Goal: Information Seeking & Learning: Learn about a topic

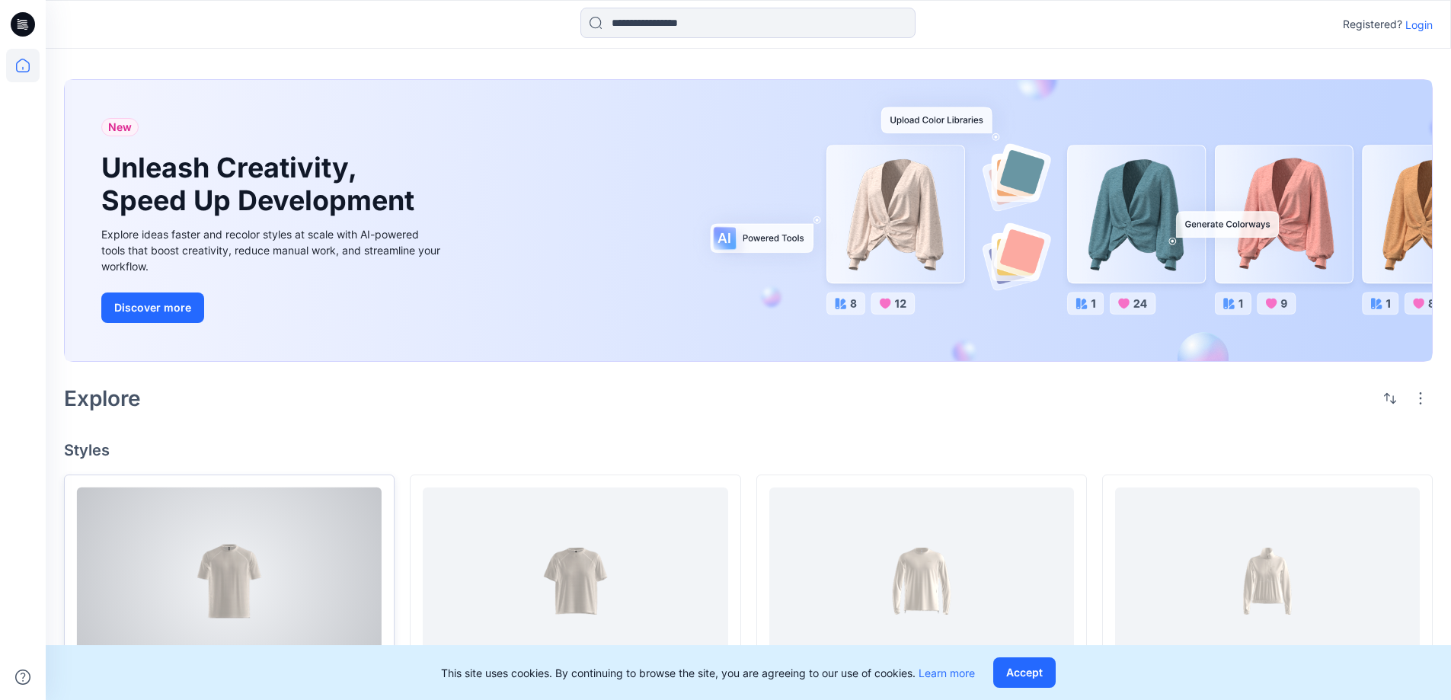
click at [270, 592] on div at bounding box center [229, 582] width 305 height 188
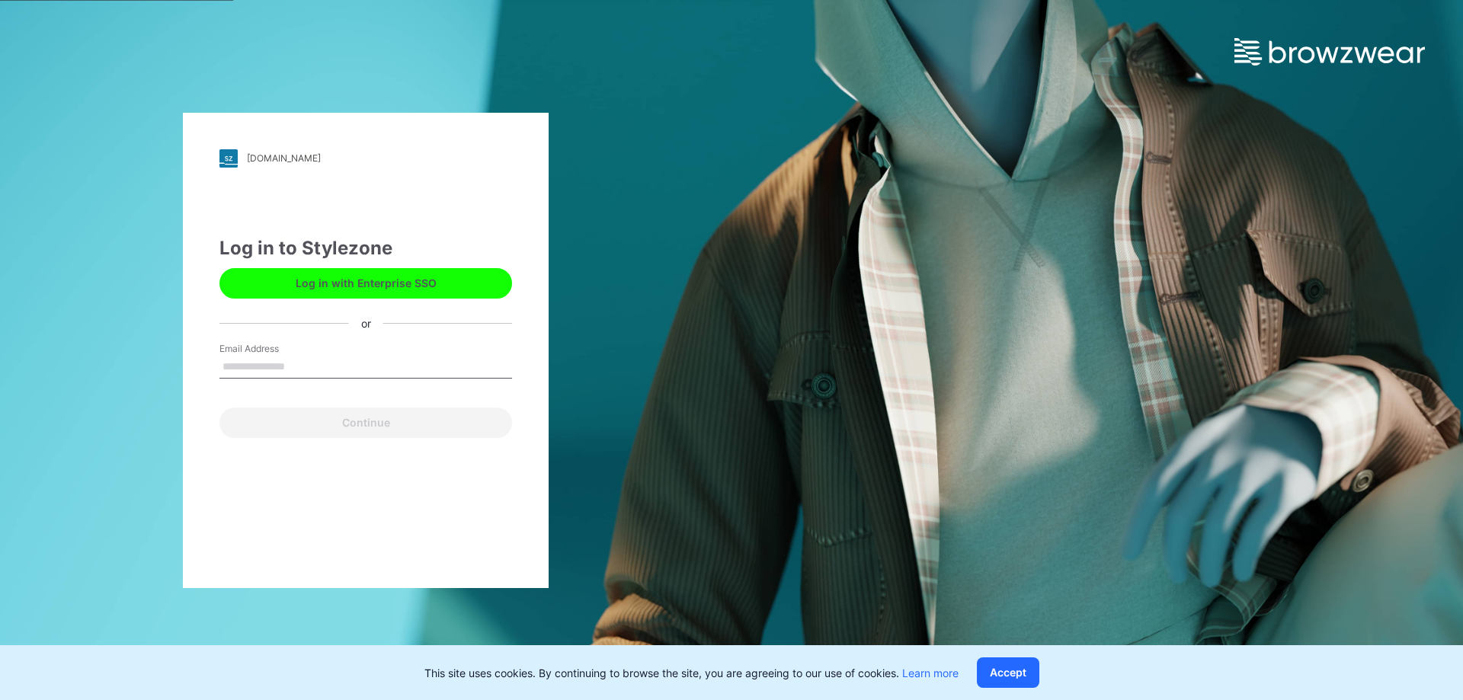
click at [267, 364] on input "Email Address" at bounding box center [365, 367] width 293 height 23
type input "**********"
click at [219, 408] on button "Continue" at bounding box center [365, 423] width 293 height 30
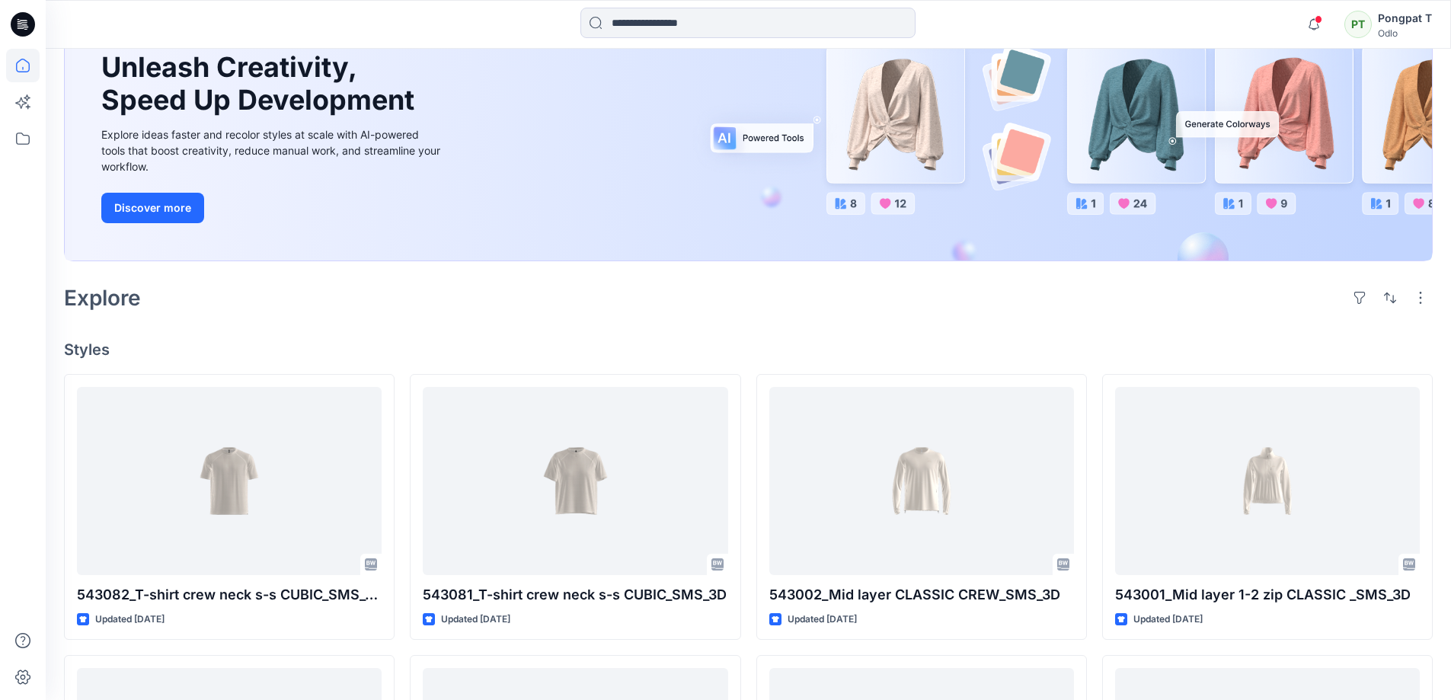
scroll to position [533, 0]
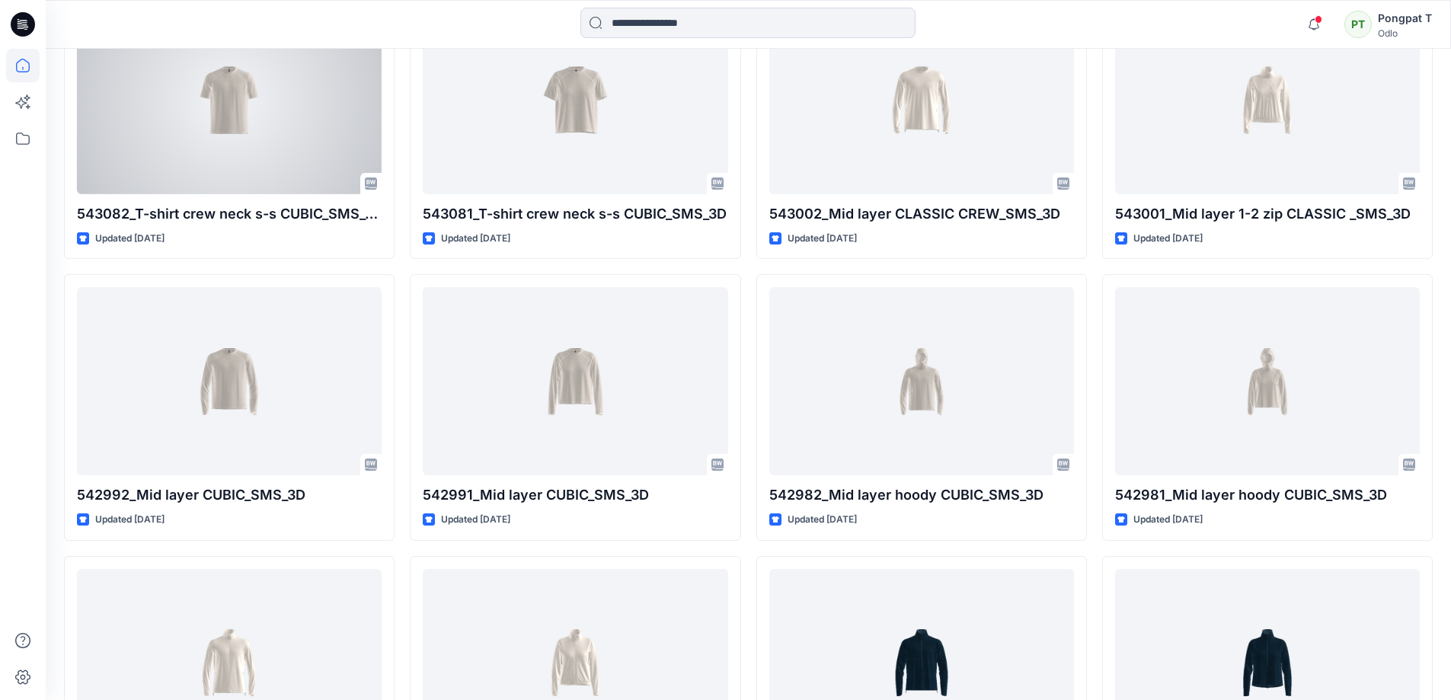
click at [292, 110] on div at bounding box center [229, 100] width 305 height 188
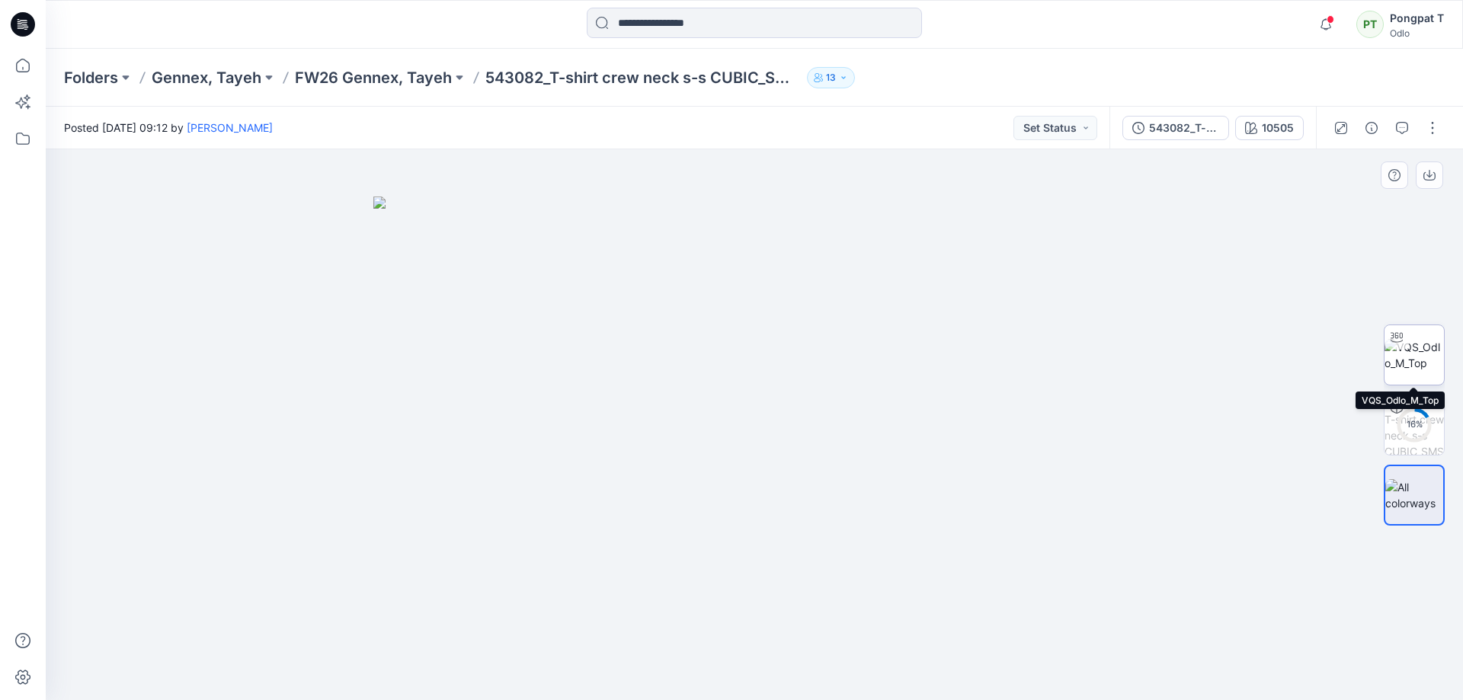
click at [1430, 351] on img at bounding box center [1413, 355] width 59 height 32
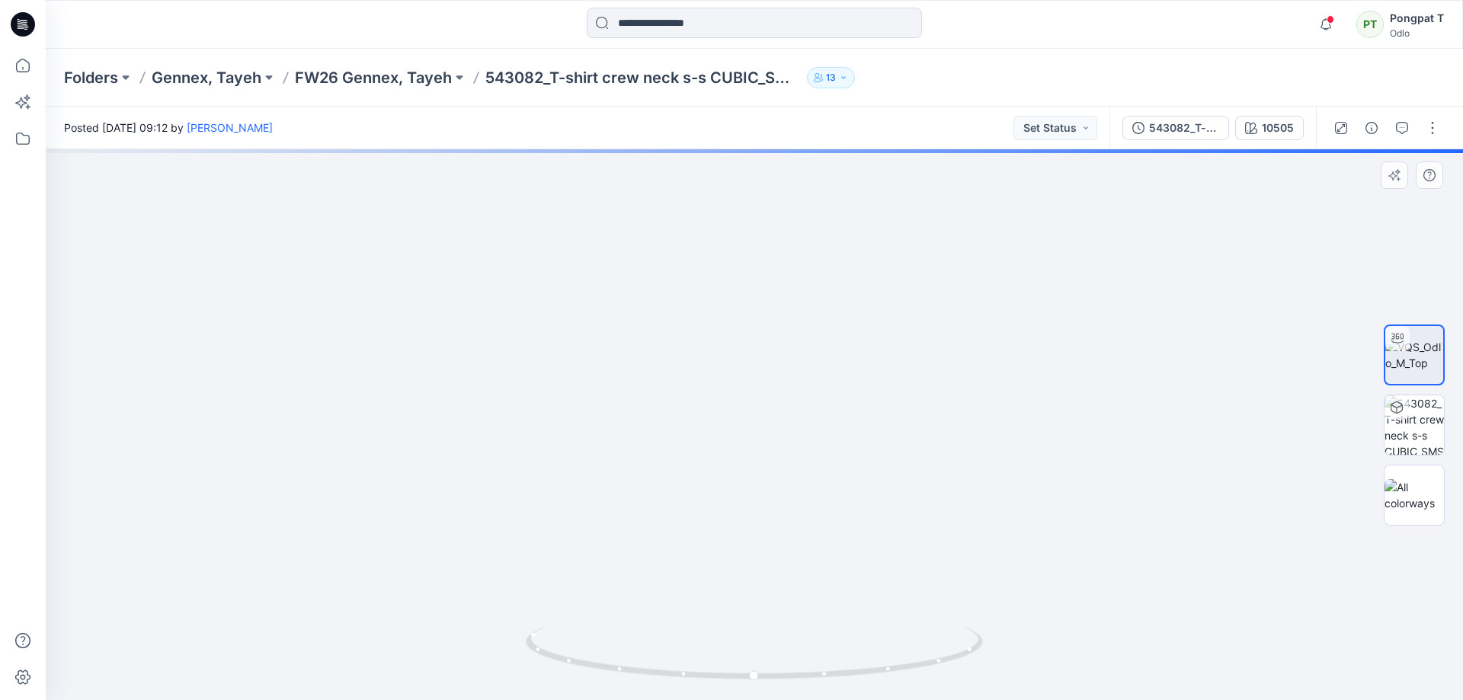
drag, startPoint x: 838, startPoint y: 239, endPoint x: 828, endPoint y: 625, distance: 385.6
click at [827, 646] on div at bounding box center [754, 424] width 1417 height 551
drag, startPoint x: 832, startPoint y: 294, endPoint x: 836, endPoint y: 482, distance: 188.2
click at [836, 482] on img at bounding box center [747, 424] width 1600 height 551
drag, startPoint x: 889, startPoint y: 660, endPoint x: 907, endPoint y: 648, distance: 20.9
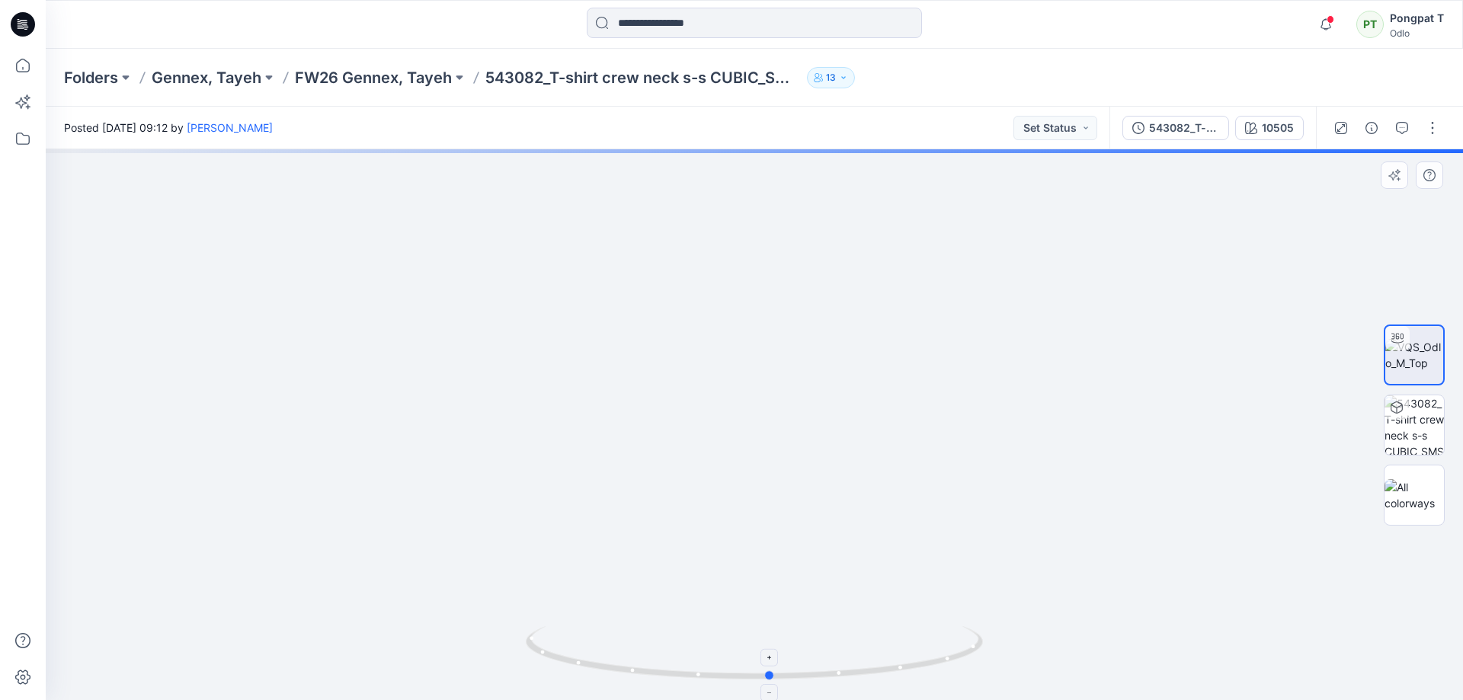
click at [907, 648] on icon at bounding box center [756, 654] width 461 height 57
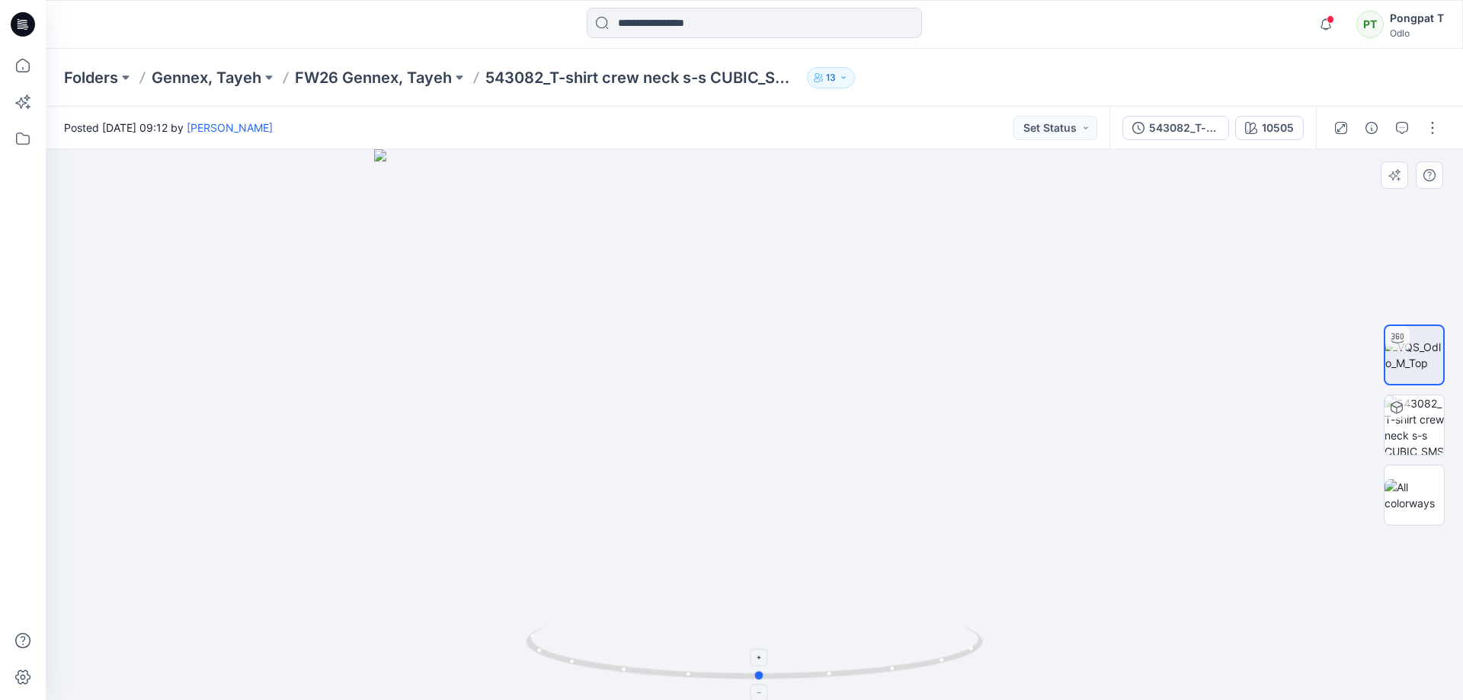
drag, startPoint x: 885, startPoint y: 677, endPoint x: 875, endPoint y: 663, distance: 18.0
click at [875, 663] on icon at bounding box center [756, 654] width 461 height 57
click at [1098, 322] on img at bounding box center [754, 424] width 760 height 551
click at [1430, 427] on img at bounding box center [1413, 424] width 59 height 59
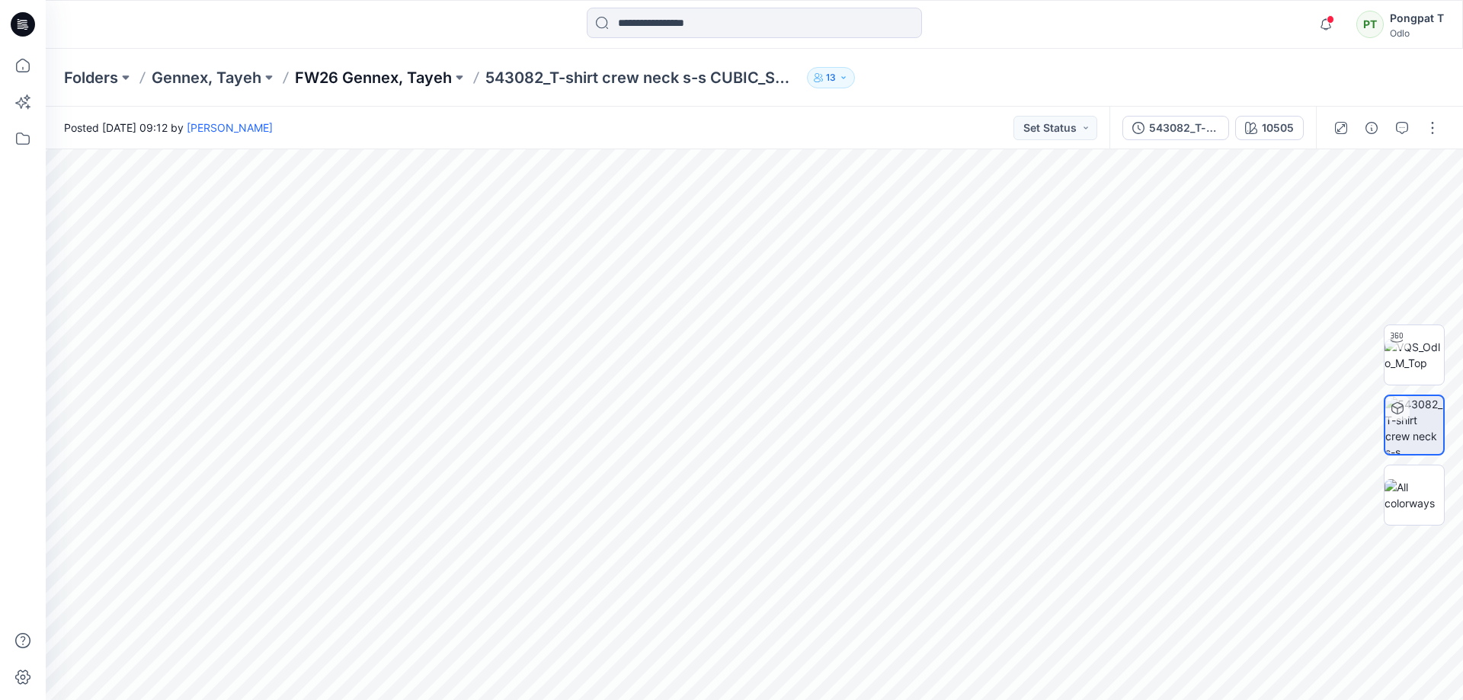
click at [341, 74] on p "FW26 Gennex, Tayeh" at bounding box center [373, 77] width 157 height 21
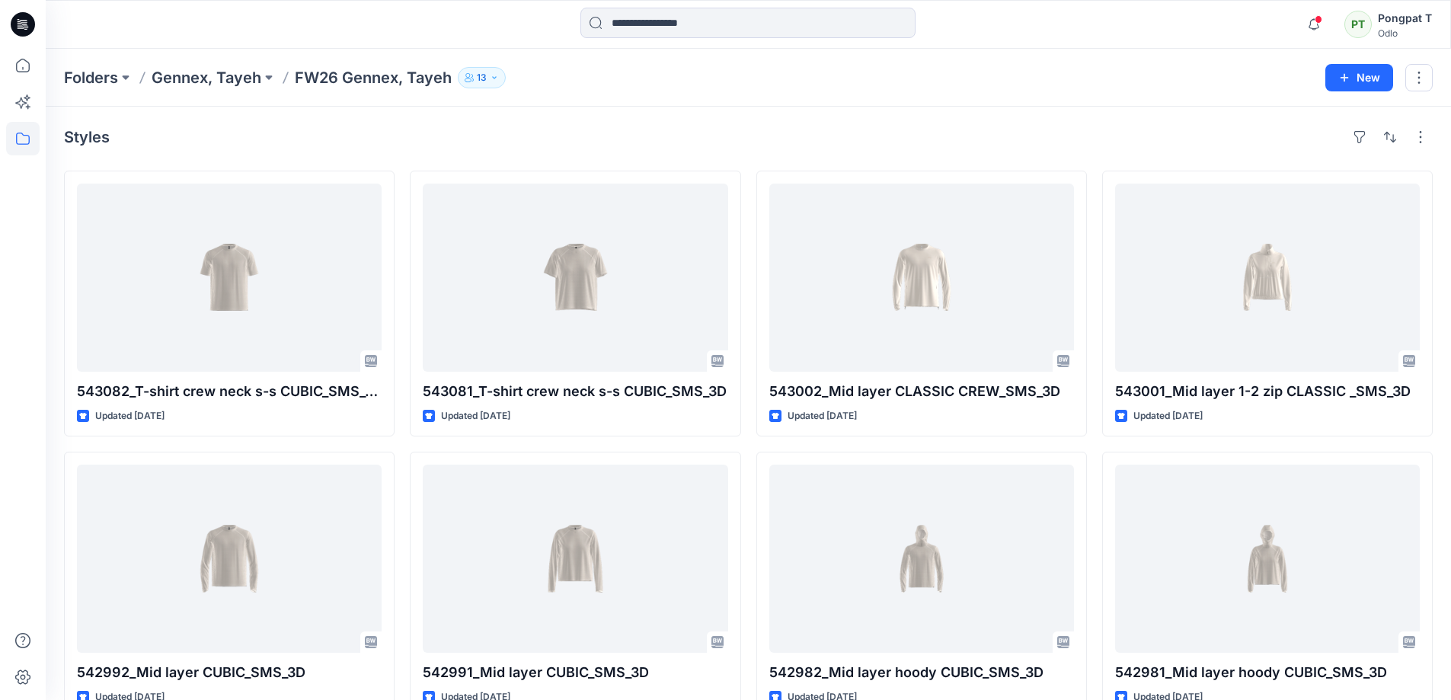
click at [290, 138] on div "Styles" at bounding box center [748, 137] width 1369 height 24
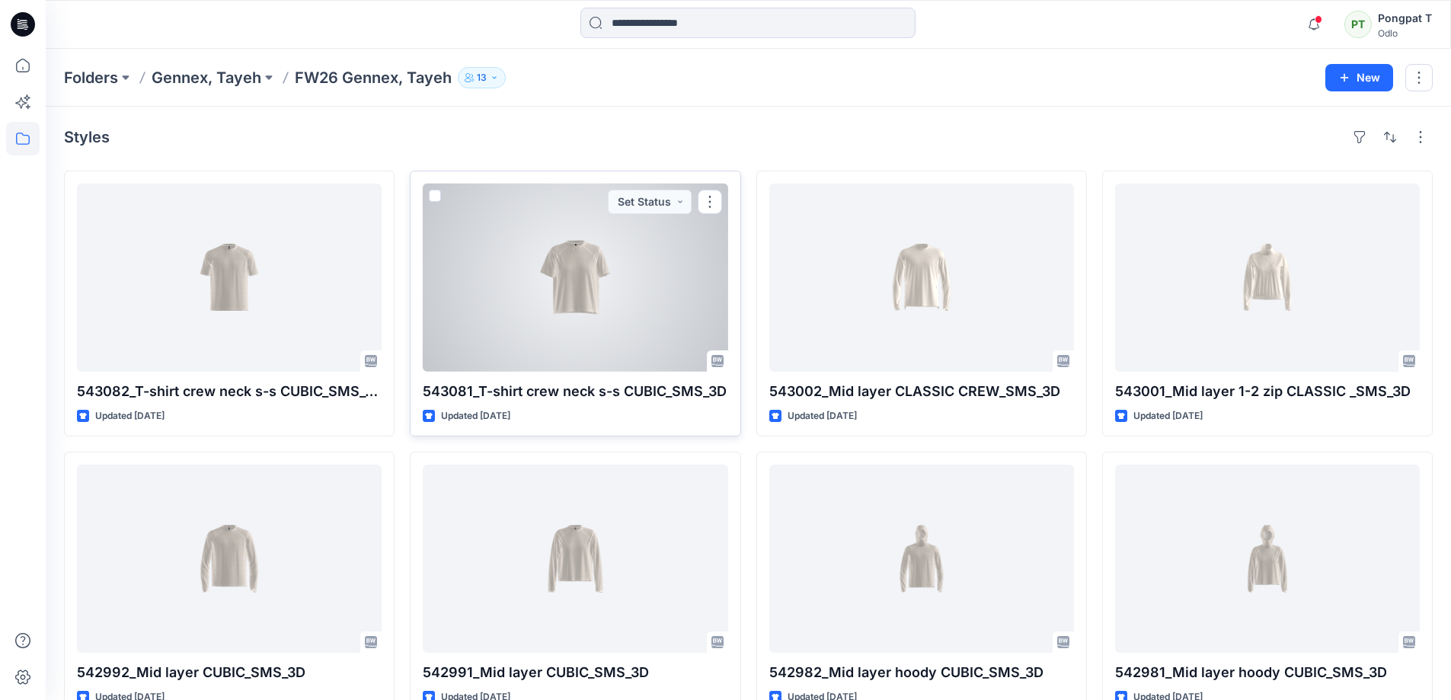
click at [590, 278] on div at bounding box center [575, 278] width 305 height 188
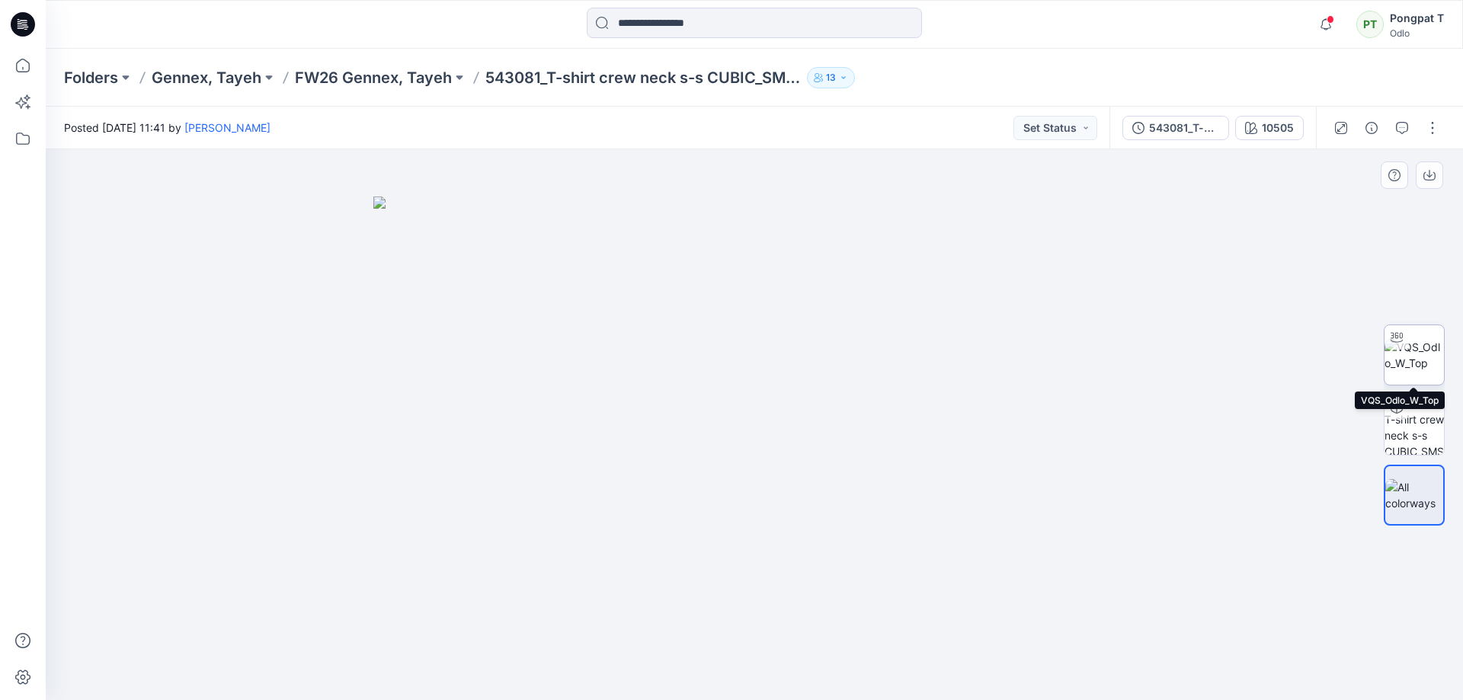
click at [1417, 347] on img at bounding box center [1413, 355] width 59 height 32
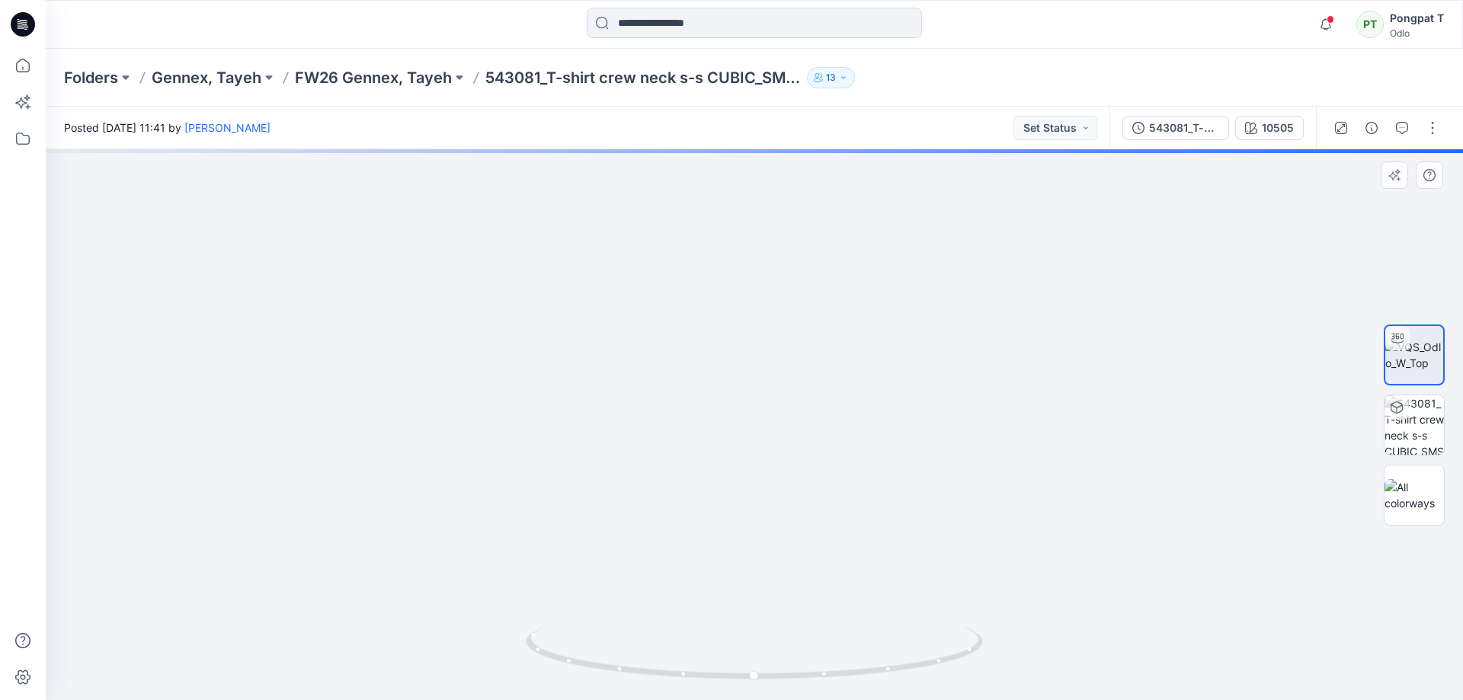
drag, startPoint x: 856, startPoint y: 216, endPoint x: 817, endPoint y: 684, distance: 470.2
click at [817, 684] on div at bounding box center [754, 424] width 1417 height 551
drag, startPoint x: 800, startPoint y: 584, endPoint x: 794, endPoint y: 707, distance: 123.6
click at [794, 699] on html "Notifications Erica Franck shared 543082_T-shirt crew neck s-s CUBIC_SMS_3D in …" at bounding box center [731, 350] width 1463 height 700
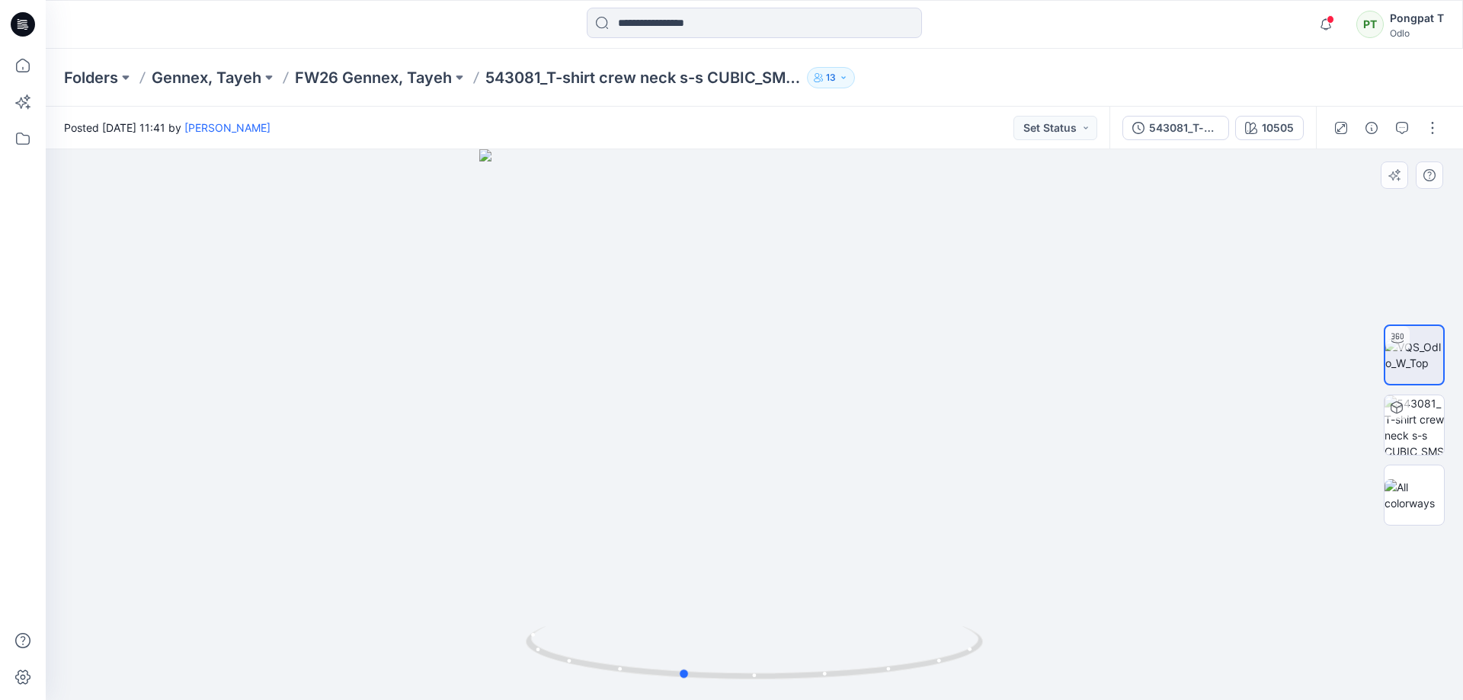
drag, startPoint x: 907, startPoint y: 664, endPoint x: 1292, endPoint y: 620, distance: 387.2
click at [1292, 620] on div at bounding box center [754, 424] width 1417 height 551
drag, startPoint x: 689, startPoint y: 679, endPoint x: 776, endPoint y: 664, distance: 88.2
click at [776, 664] on icon at bounding box center [756, 654] width 461 height 57
drag, startPoint x: 808, startPoint y: 387, endPoint x: 610, endPoint y: 313, distance: 210.7
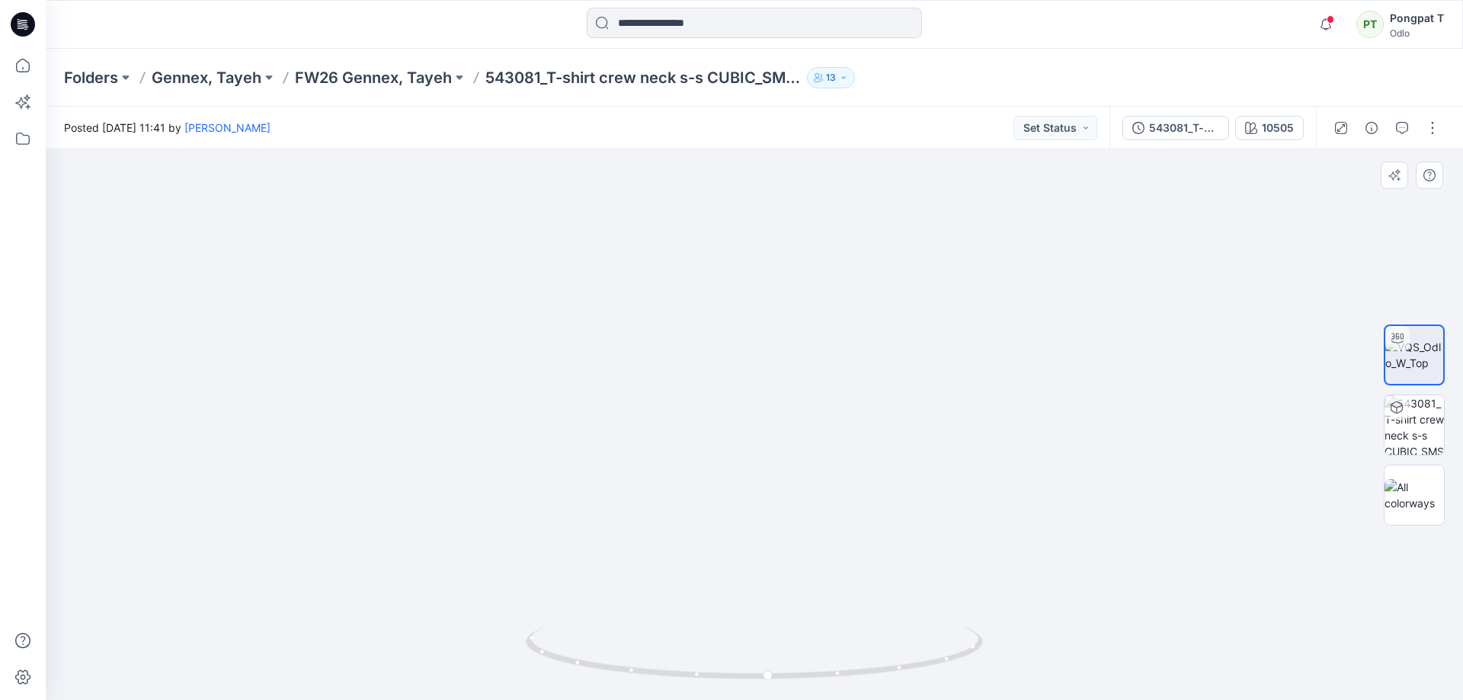
click at [610, 313] on img at bounding box center [754, 387] width 971 height 626
